Goal: Find specific page/section: Find specific page/section

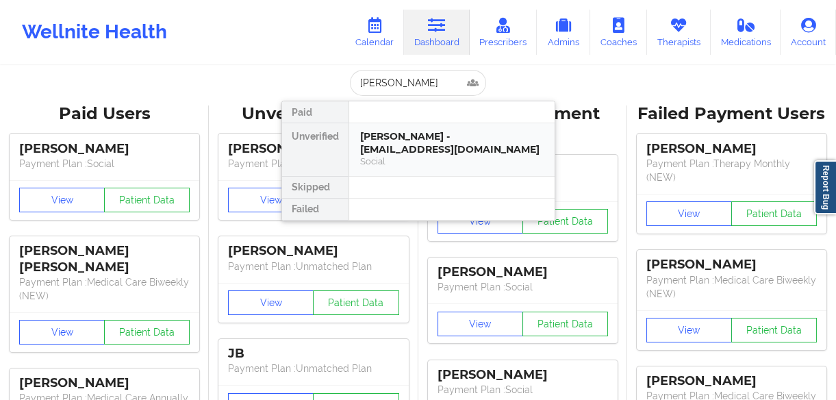
click at [431, 144] on div "[PERSON_NAME] - [EMAIL_ADDRESS][DOMAIN_NAME]" at bounding box center [451, 142] width 183 height 25
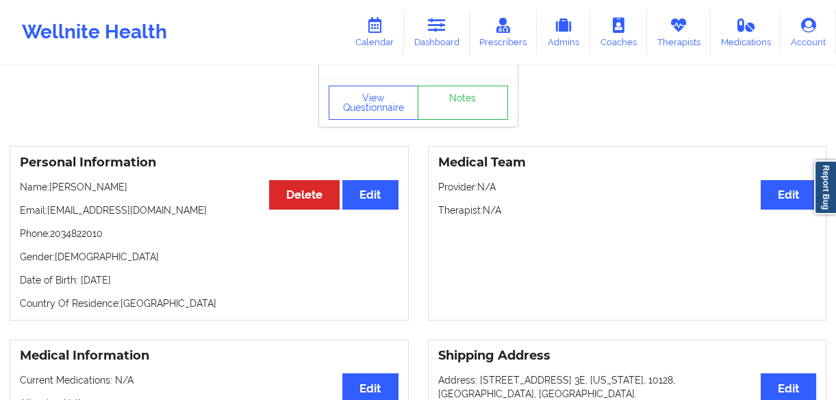
scroll to position [62, 0]
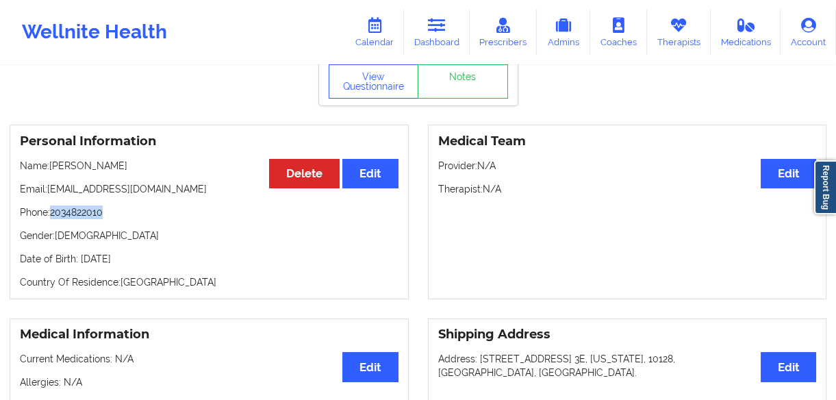
drag, startPoint x: 135, startPoint y: 214, endPoint x: 52, endPoint y: 210, distance: 82.9
click at [52, 210] on p "Phone: [PHONE_NUMBER]" at bounding box center [209, 212] width 379 height 14
copy p "2034822010"
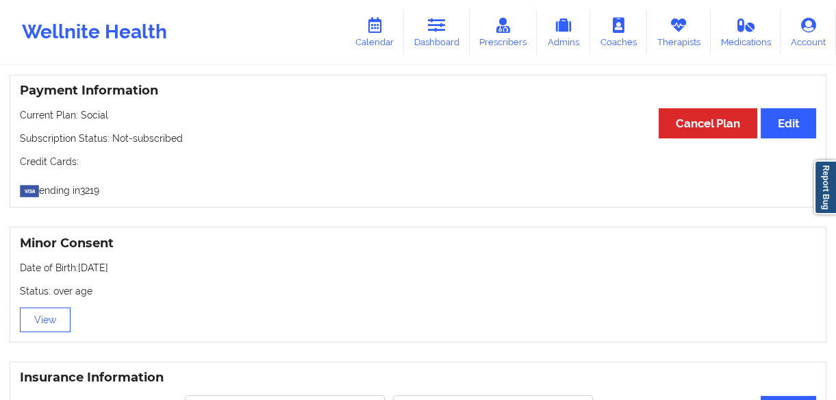
scroll to position [746, 0]
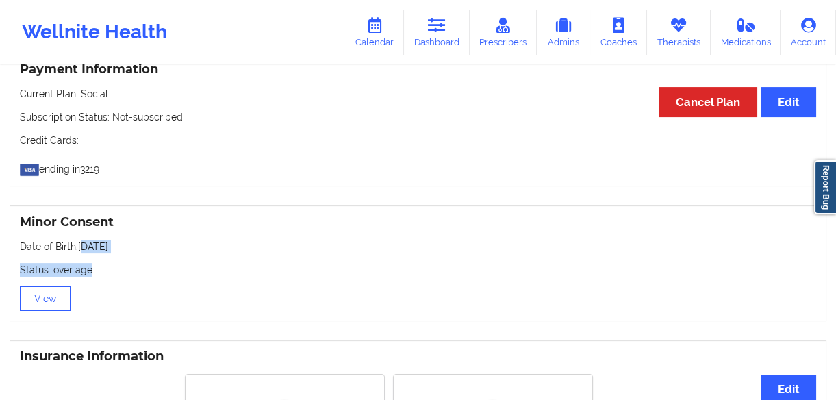
drag, startPoint x: 147, startPoint y: 256, endPoint x: 82, endPoint y: 252, distance: 65.2
click at [82, 252] on div "Minor Consent Date of Birth: [DEMOGRAPHIC_DATA] Status: over age View" at bounding box center [418, 263] width 817 height 116
drag, startPoint x: 82, startPoint y: 252, endPoint x: 212, endPoint y: 278, distance: 132.0
click at [219, 281] on div "Minor Consent Date of Birth: [DEMOGRAPHIC_DATA] Status: over age View" at bounding box center [418, 263] width 817 height 116
drag, startPoint x: 134, startPoint y: 250, endPoint x: 81, endPoint y: 252, distance: 52.1
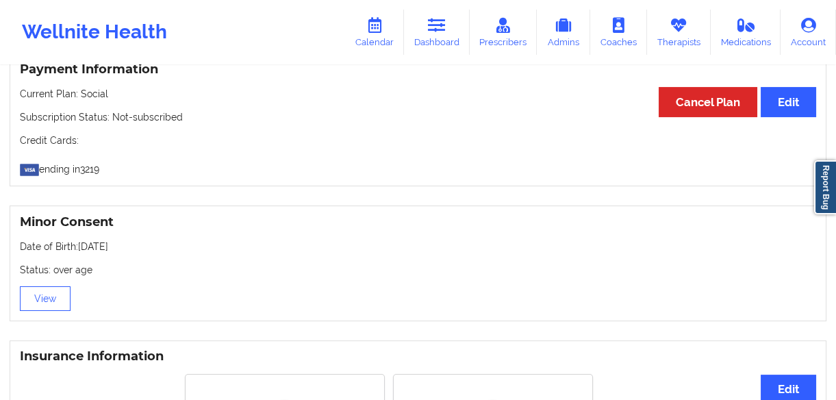
click at [81, 252] on p "Date of Birth: [DEMOGRAPHIC_DATA]" at bounding box center [418, 247] width 796 height 14
copy p "[DATE]"
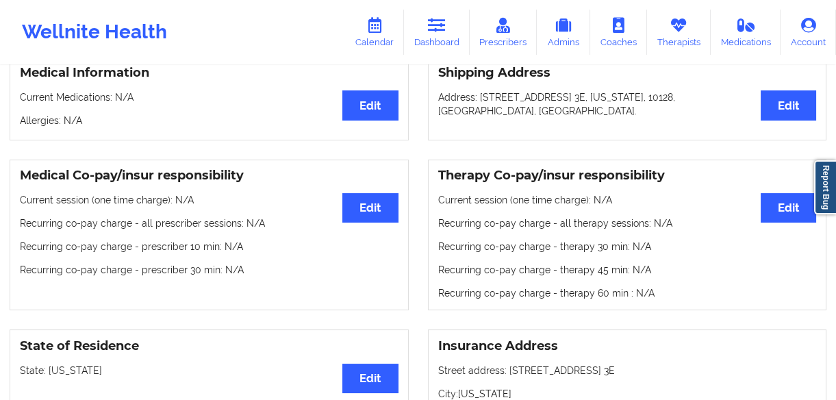
scroll to position [0, 0]
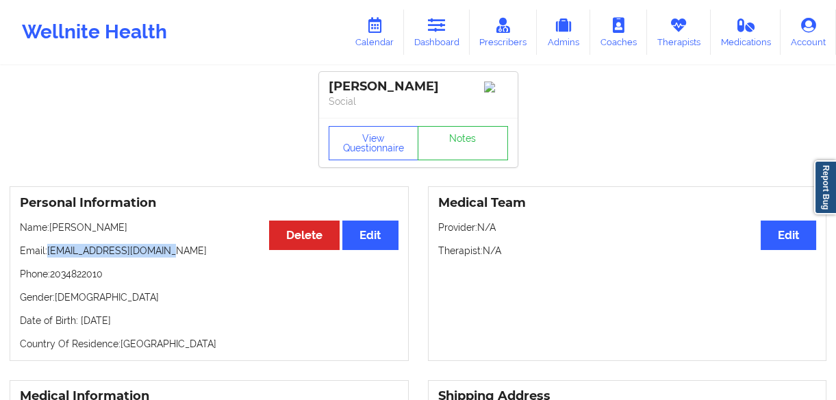
drag, startPoint x: 176, startPoint y: 251, endPoint x: 50, endPoint y: 255, distance: 126.1
click at [50, 255] on p "Email: [EMAIL_ADDRESS][DOMAIN_NAME]" at bounding box center [209, 251] width 379 height 14
copy p "[EMAIL_ADDRESS][DOMAIN_NAME]"
click at [161, 262] on div "Personal Information Edit Delete Name: [PERSON_NAME] Email: [EMAIL_ADDRESS][DOM…" at bounding box center [209, 273] width 399 height 175
drag, startPoint x: 112, startPoint y: 276, endPoint x: 53, endPoint y: 281, distance: 59.1
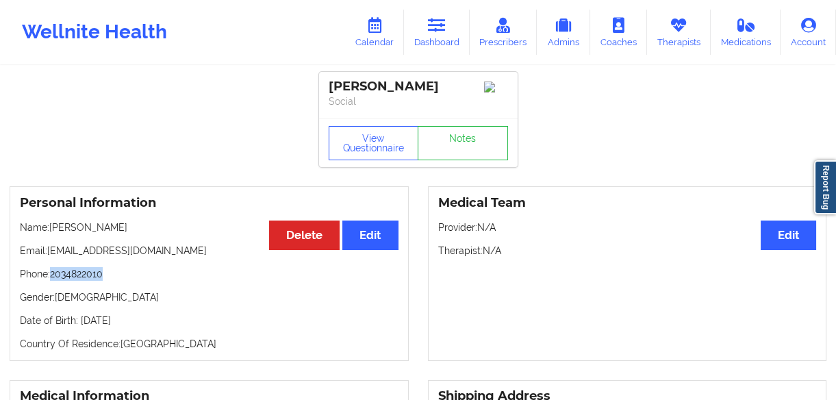
click at [53, 281] on p "Phone: [PHONE_NUMBER]" at bounding box center [209, 274] width 379 height 14
copy p "2034822010"
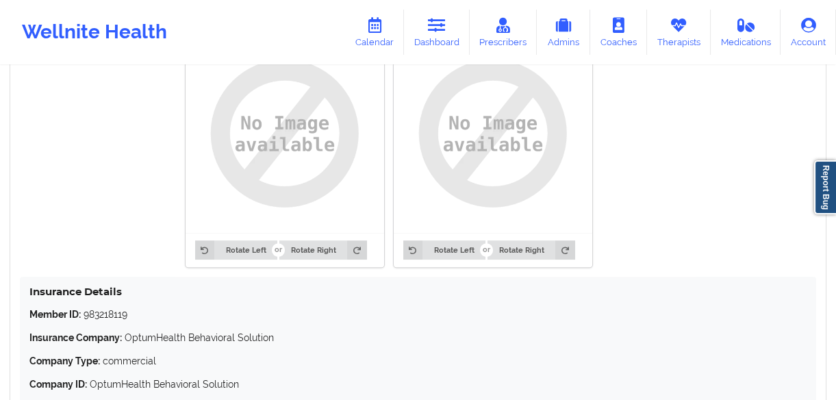
scroll to position [1189, 0]
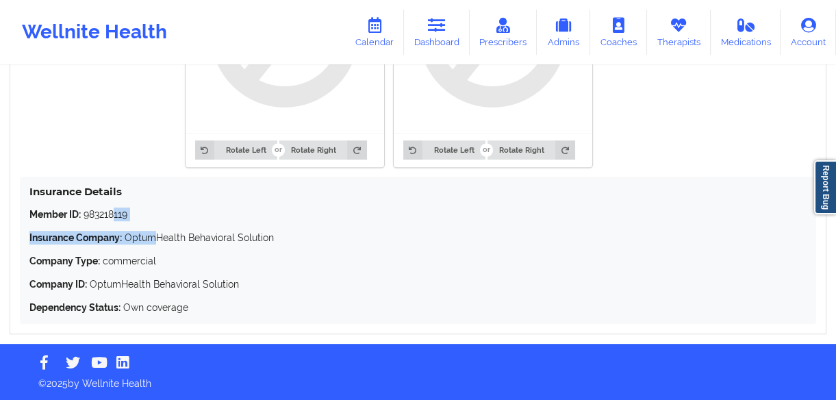
drag, startPoint x: 143, startPoint y: 220, endPoint x: 114, endPoint y: 219, distance: 29.5
click at [114, 219] on div "Member ID: 983218119 Insurance Company: OptumHealth Behavioral Solution Company…" at bounding box center [417, 260] width 777 height 107
drag, startPoint x: 114, startPoint y: 219, endPoint x: 149, endPoint y: 220, distance: 34.9
click at [157, 225] on div "Member ID: 983218119 Insurance Company: OptumHealth Behavioral Solution Company…" at bounding box center [417, 260] width 777 height 107
drag, startPoint x: 140, startPoint y: 212, endPoint x: 84, endPoint y: 218, distance: 56.4
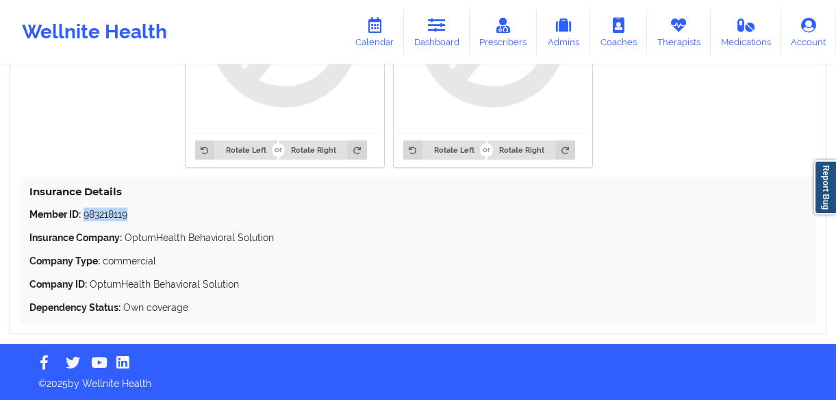
click at [84, 218] on p "Member ID: 983218119" at bounding box center [417, 214] width 777 height 14
copy p "983218119"
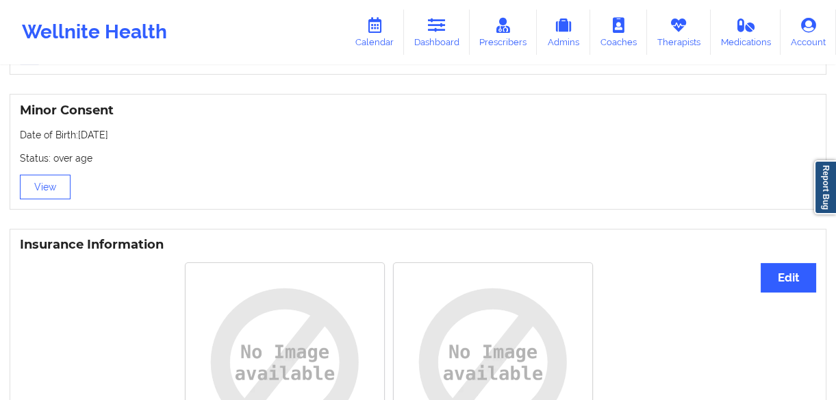
scroll to position [692, 0]
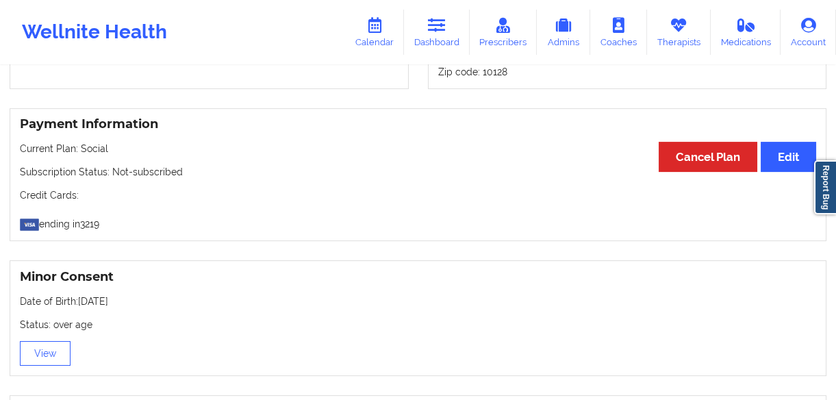
drag, startPoint x: 147, startPoint y: 301, endPoint x: 80, endPoint y: 300, distance: 67.1
click at [80, 300] on p "Date of Birth: [DEMOGRAPHIC_DATA]" at bounding box center [418, 301] width 796 height 14
copy p "[DATE]"
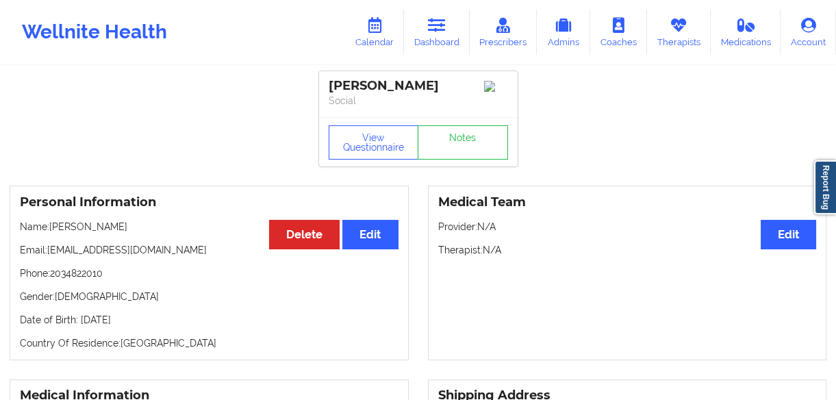
scroll to position [0, 0]
drag, startPoint x: 162, startPoint y: 228, endPoint x: 49, endPoint y: 229, distance: 112.3
click at [49, 229] on p "Name: [PERSON_NAME]" at bounding box center [209, 227] width 379 height 14
copy p "[PERSON_NAME]"
click at [427, 34] on link "Dashboard" at bounding box center [437, 32] width 66 height 45
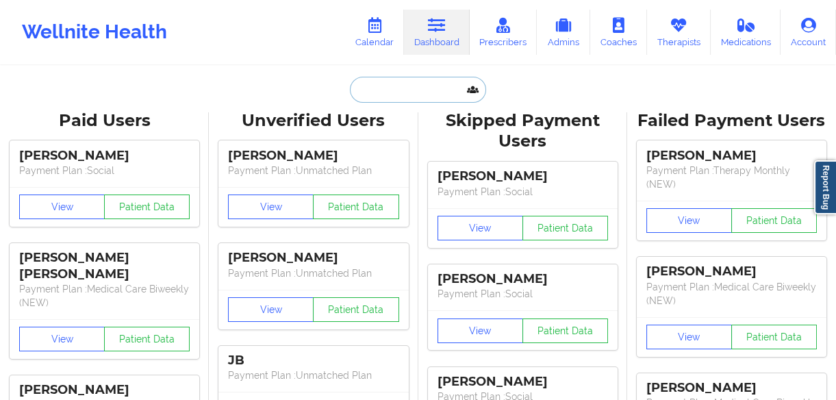
click at [409, 83] on input "text" at bounding box center [418, 90] width 136 height 26
paste input "[PERSON_NAME]"
type input "[PERSON_NAME]"
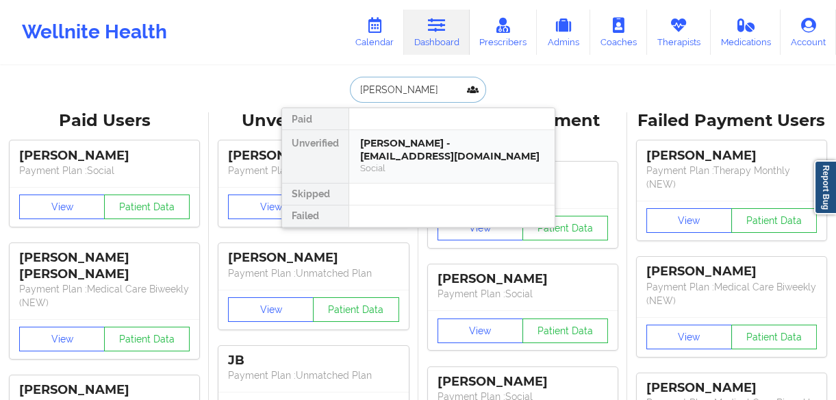
click at [382, 154] on div "[PERSON_NAME] - [EMAIL_ADDRESS][DOMAIN_NAME]" at bounding box center [451, 149] width 183 height 25
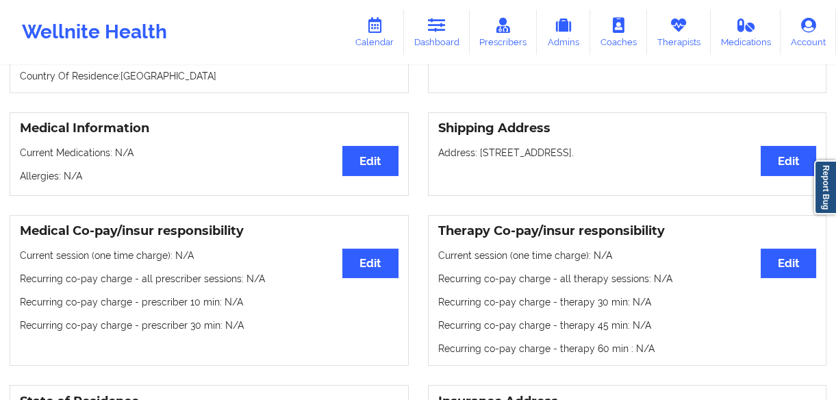
scroll to position [66, 0]
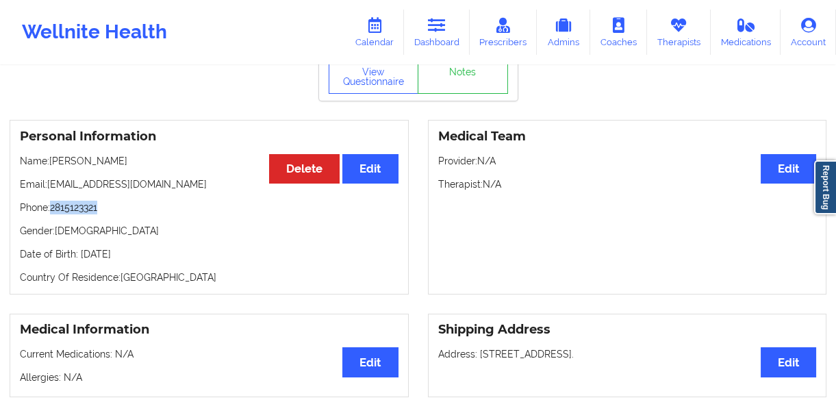
drag, startPoint x: 86, startPoint y: 202, endPoint x: 54, endPoint y: 205, distance: 32.4
click at [54, 205] on div "Personal Information Edit Delete Name: [PERSON_NAME] Email: [EMAIL_ADDRESS][DOM…" at bounding box center [209, 207] width 399 height 175
copy p "2815123321"
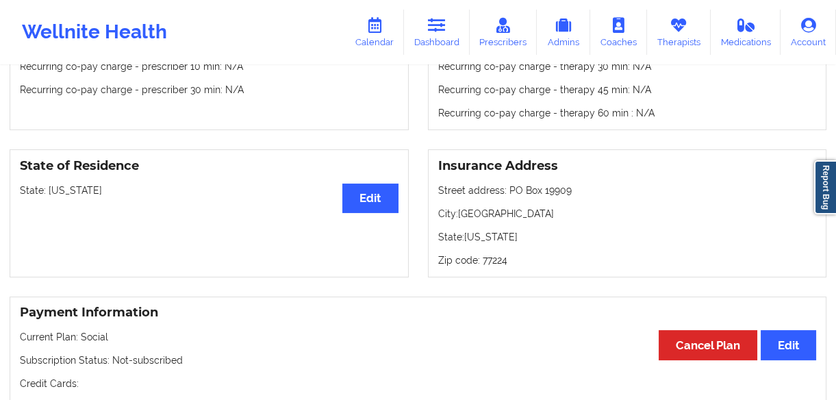
scroll to position [689, 0]
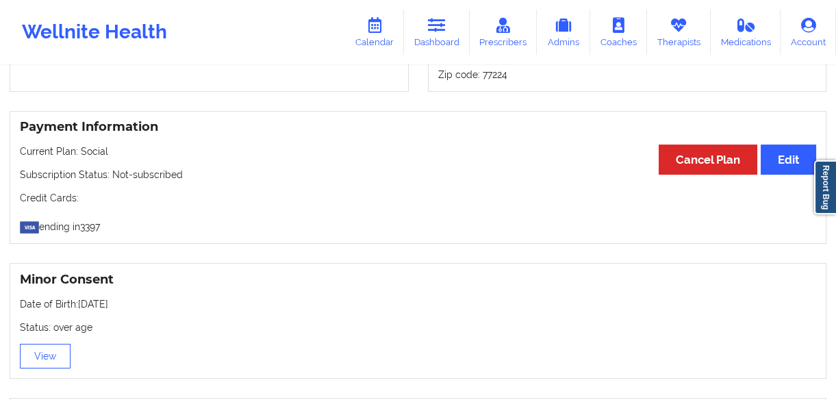
drag, startPoint x: 138, startPoint y: 302, endPoint x: 79, endPoint y: 306, distance: 59.0
click at [79, 306] on p "Date of Birth: [DEMOGRAPHIC_DATA]" at bounding box center [418, 304] width 796 height 14
copy p "[DATE]"
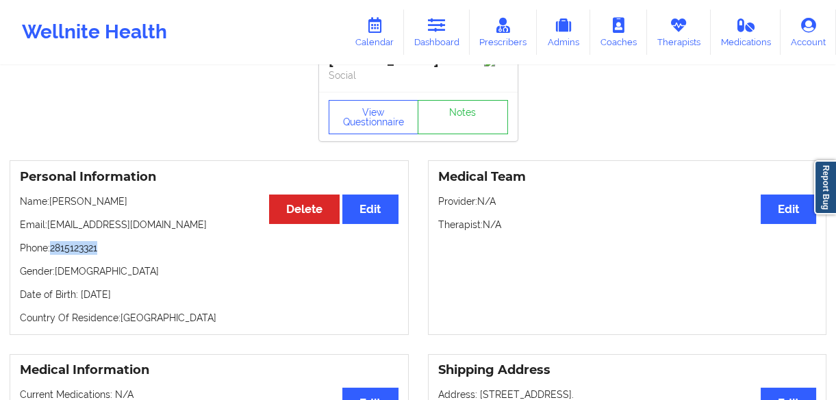
scroll to position [4, 0]
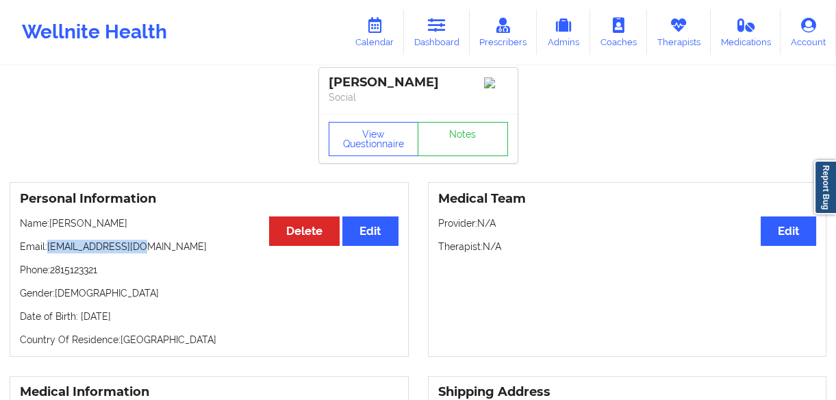
drag, startPoint x: 161, startPoint y: 249, endPoint x: 49, endPoint y: 251, distance: 112.3
click at [49, 251] on p "Email: [EMAIL_ADDRESS][DOMAIN_NAME]" at bounding box center [209, 247] width 379 height 14
copy p "[EMAIL_ADDRESS][DOMAIN_NAME]"
drag, startPoint x: 89, startPoint y: 272, endPoint x: 52, endPoint y: 273, distance: 37.0
click at [52, 273] on p "Phone: [PHONE_NUMBER]" at bounding box center [209, 270] width 379 height 14
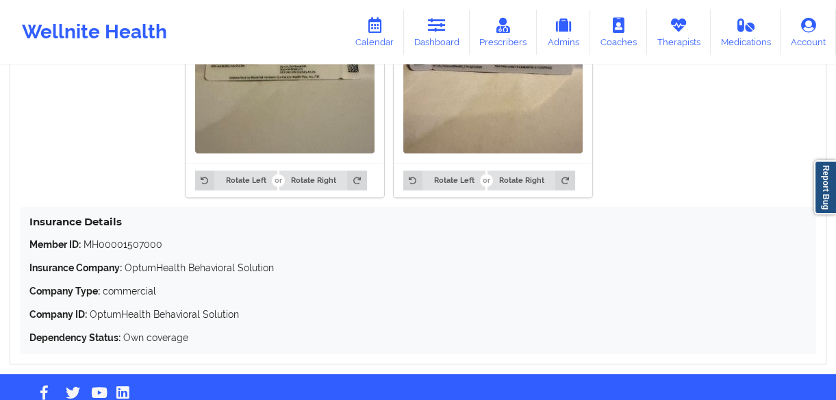
scroll to position [1249, 0]
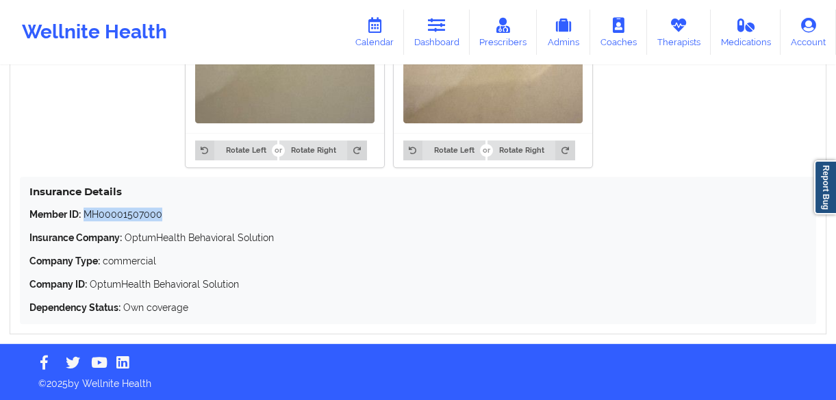
drag, startPoint x: 164, startPoint y: 210, endPoint x: 86, endPoint y: 212, distance: 77.4
click at [86, 212] on p "Member ID: MH00001507000" at bounding box center [417, 214] width 777 height 14
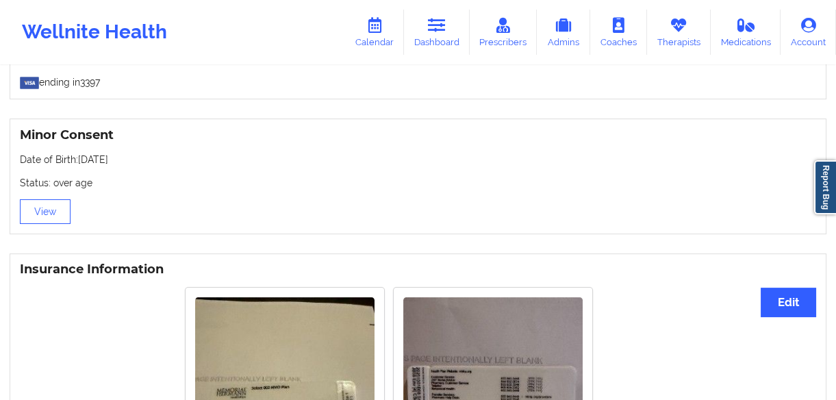
scroll to position [689, 0]
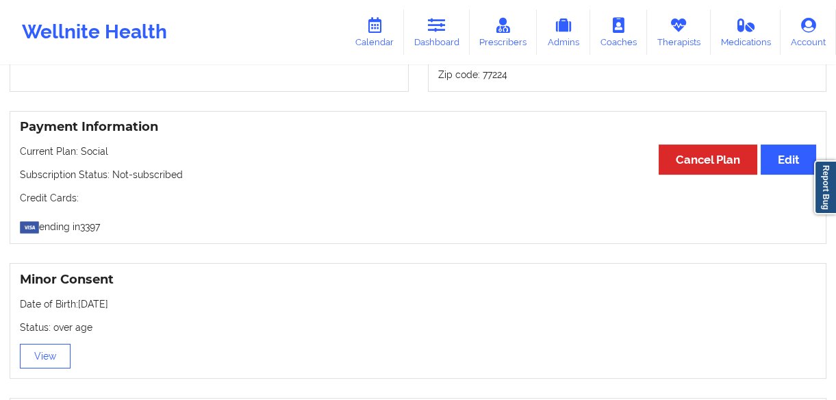
drag, startPoint x: 142, startPoint y: 304, endPoint x: 81, endPoint y: 305, distance: 61.0
click at [81, 305] on p "Date of Birth: [DEMOGRAPHIC_DATA]" at bounding box center [418, 304] width 796 height 14
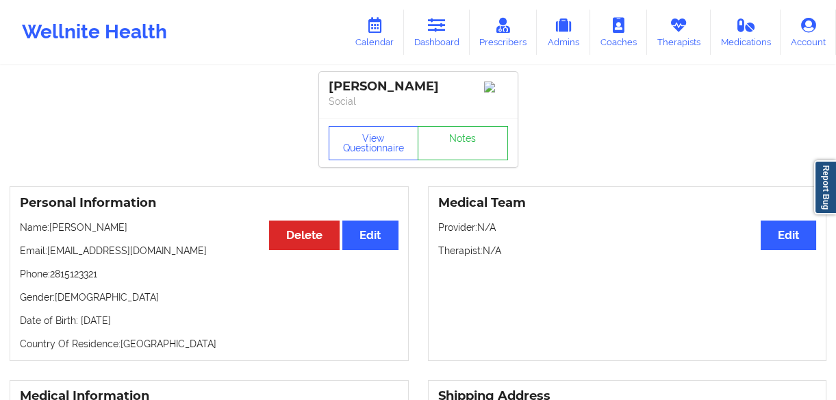
scroll to position [0, 0]
drag, startPoint x: 160, startPoint y: 227, endPoint x: 51, endPoint y: 233, distance: 109.7
click at [51, 233] on p "Name: [PERSON_NAME]" at bounding box center [209, 227] width 379 height 14
drag, startPoint x: 109, startPoint y: 283, endPoint x: 53, endPoint y: 278, distance: 56.4
click at [53, 278] on p "Phone: [PHONE_NUMBER]" at bounding box center [209, 274] width 379 height 14
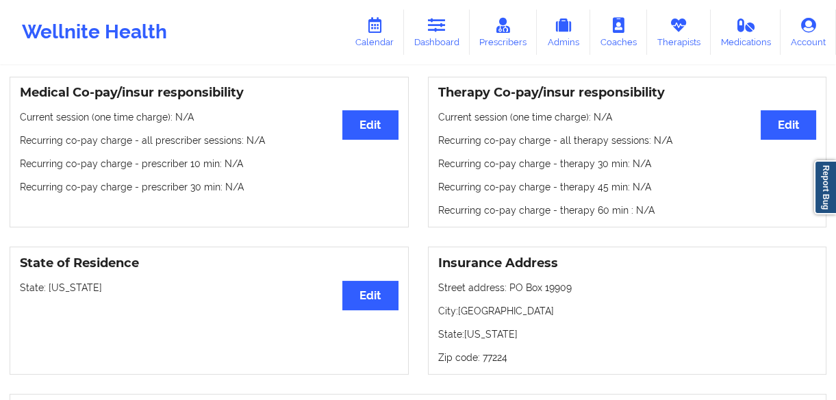
scroll to position [435, 0]
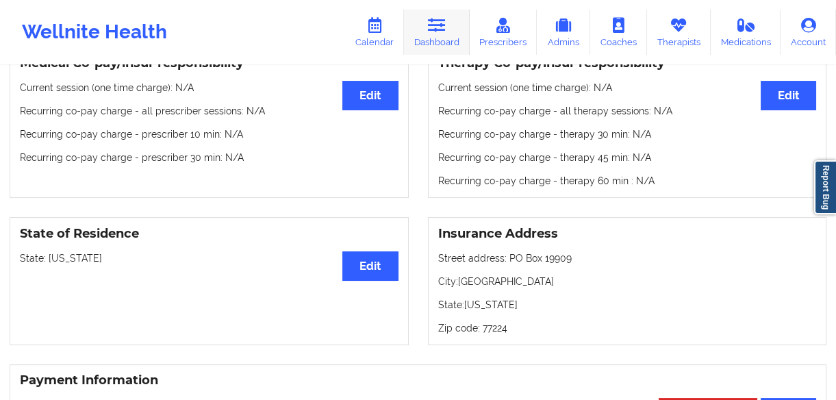
drag, startPoint x: 440, startPoint y: 28, endPoint x: 450, endPoint y: 51, distance: 24.8
click at [440, 28] on icon at bounding box center [437, 25] width 18 height 15
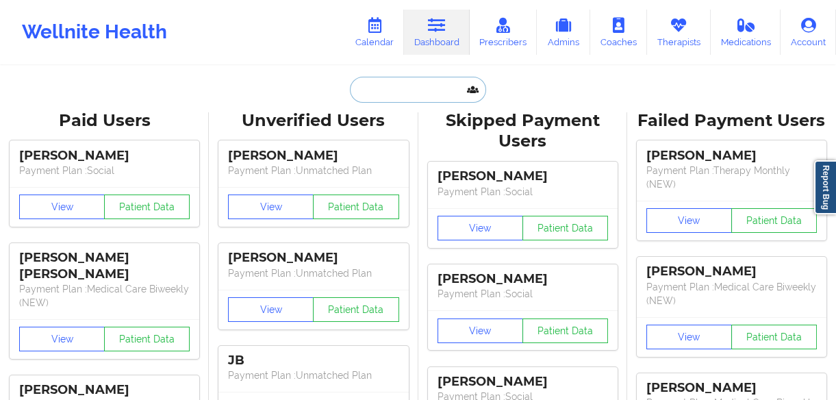
click at [388, 93] on input "text" at bounding box center [418, 90] width 136 height 26
paste input "[PERSON_NAME]"
type input "[PERSON_NAME]"
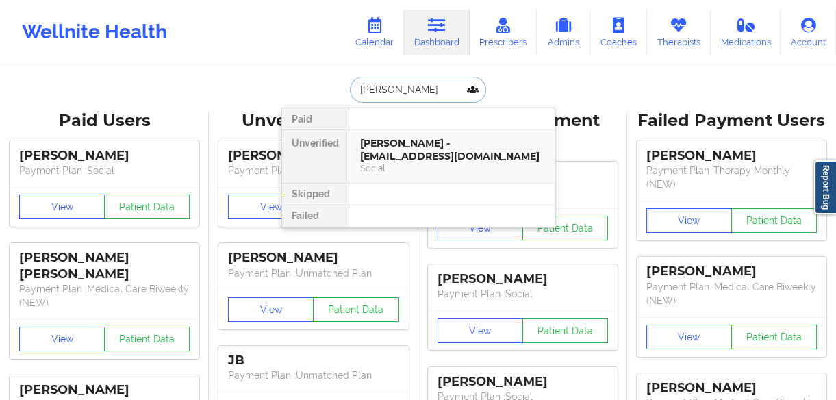
click at [399, 140] on div "[PERSON_NAME] - [EMAIL_ADDRESS][DOMAIN_NAME]" at bounding box center [451, 149] width 183 height 25
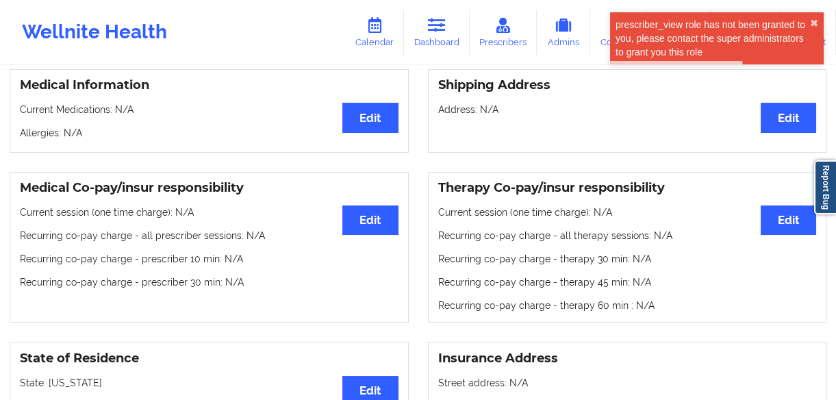
scroll to position [498, 0]
